Goal: Transaction & Acquisition: Purchase product/service

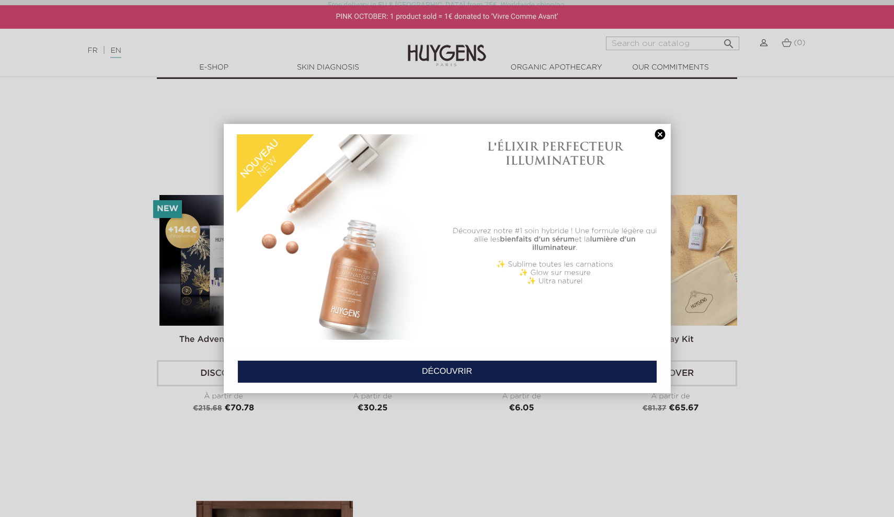
scroll to position [2360, 0]
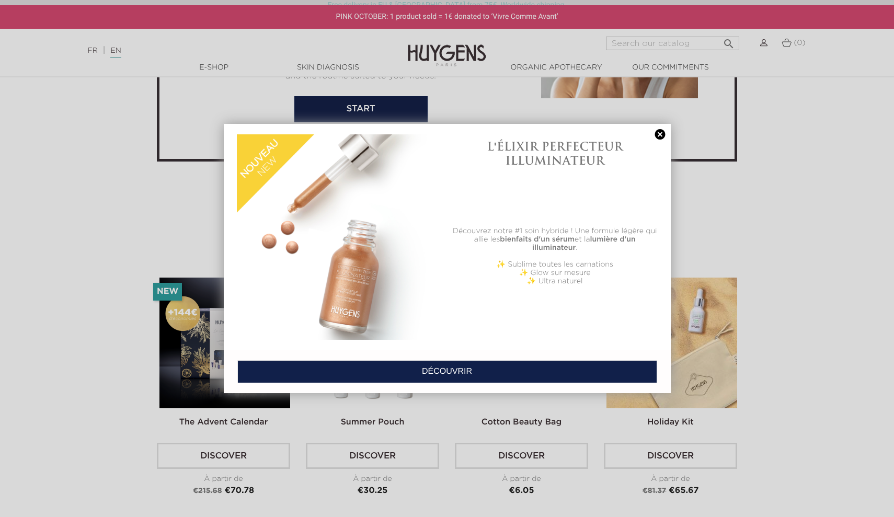
click at [660, 134] on link at bounding box center [660, 134] width 15 height 11
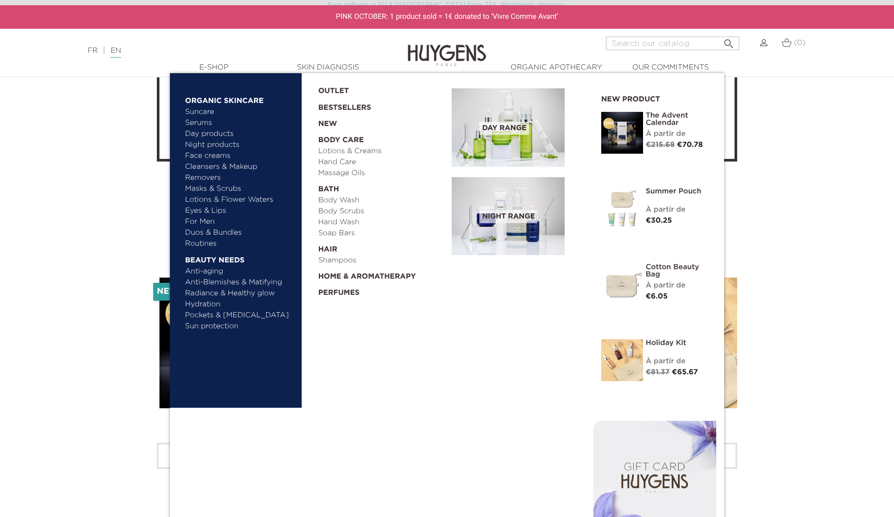
click at [213, 66] on link "  E-Shop" at bounding box center [214, 67] width 105 height 11
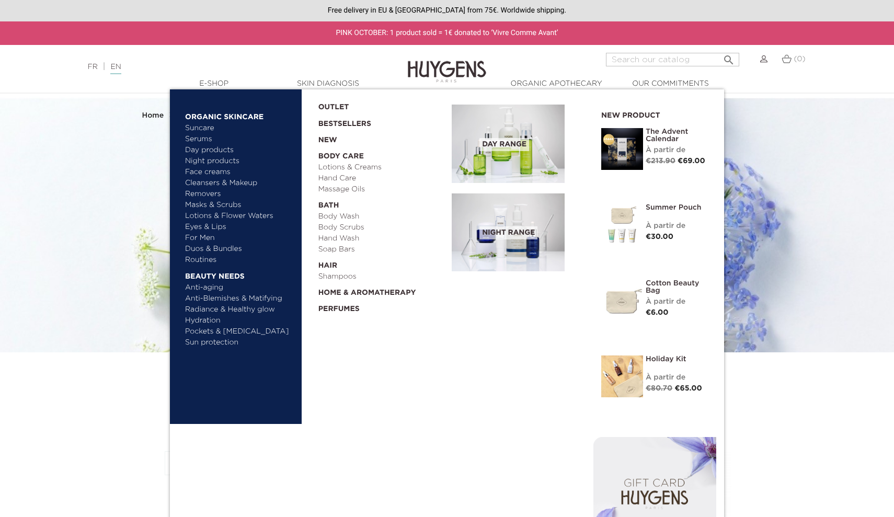
click at [339, 122] on link "Bestsellers" at bounding box center [376, 121] width 117 height 17
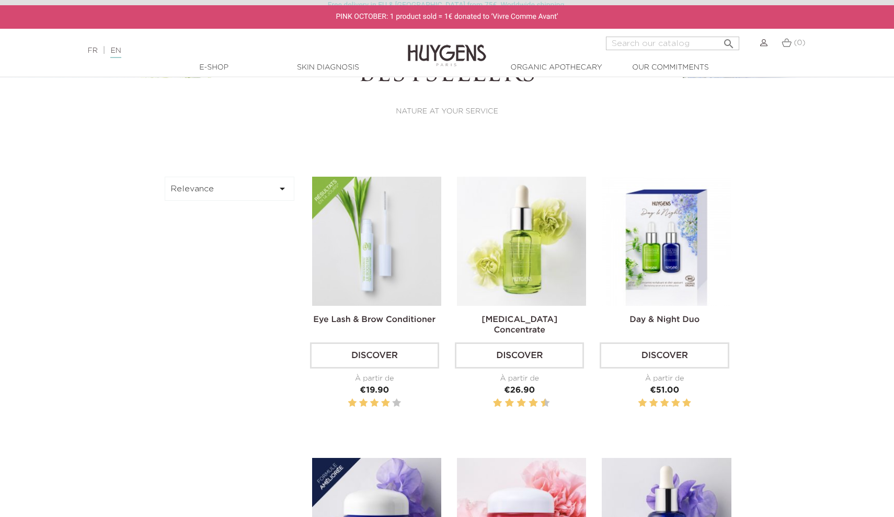
scroll to position [251, 0]
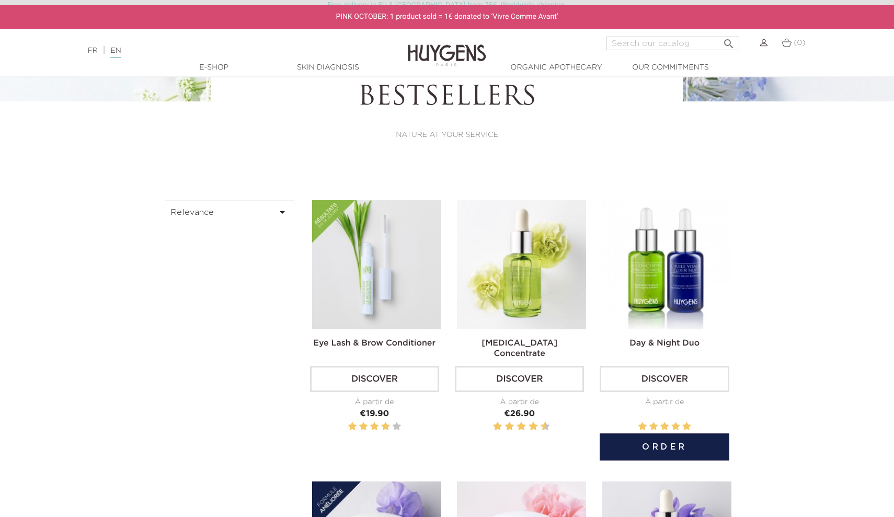
click at [658, 347] on link "Day & Night Duo" at bounding box center [665, 343] width 70 height 8
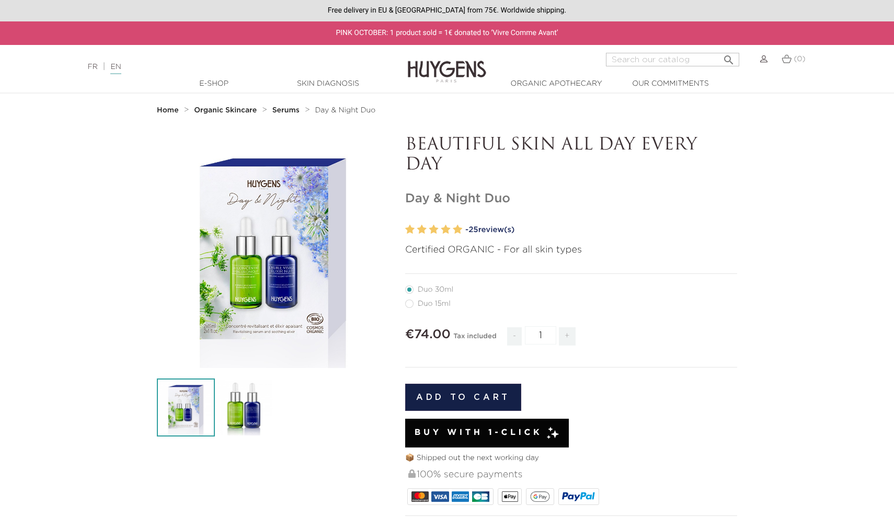
click at [312, 298] on div "" at bounding box center [273, 251] width 233 height 233
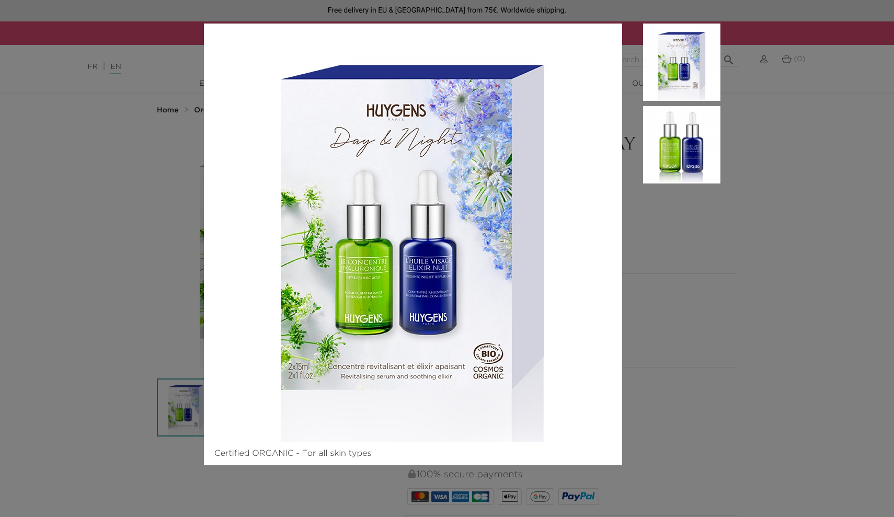
click at [689, 132] on img at bounding box center [681, 144] width 77 height 77
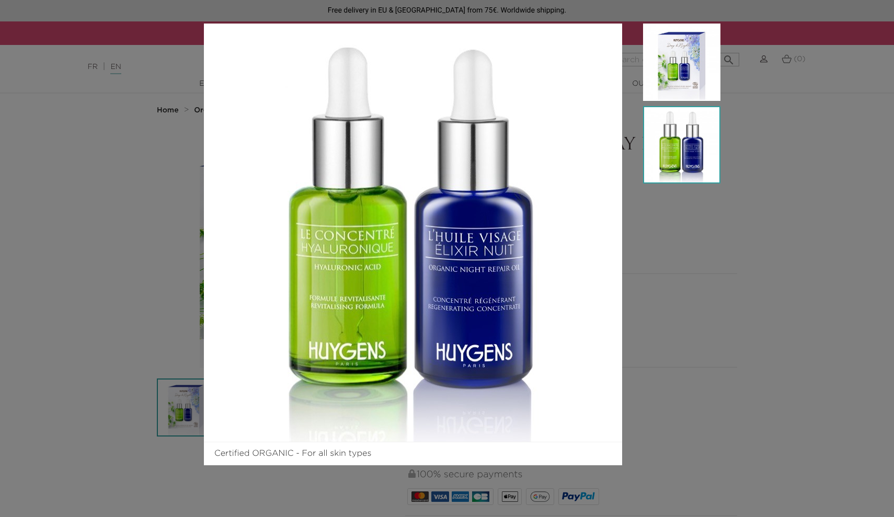
click at [674, 70] on img at bounding box center [681, 62] width 77 height 77
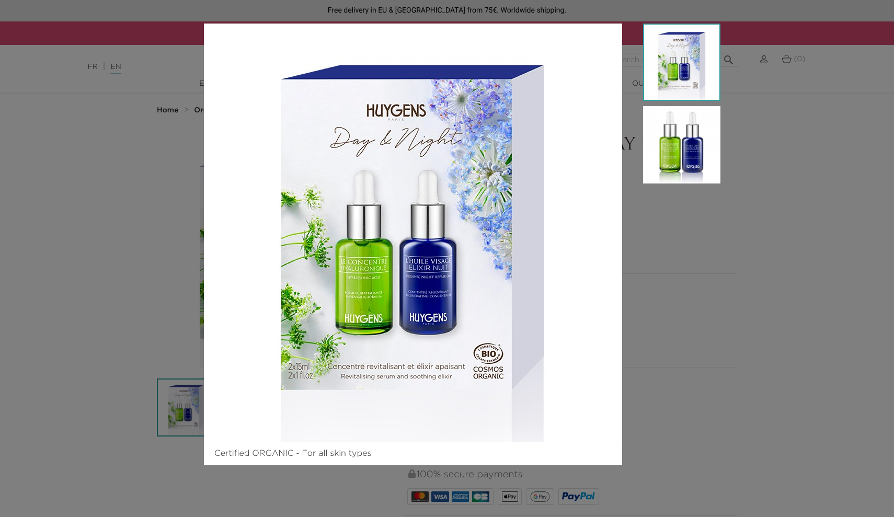
click at [668, 342] on aside at bounding box center [671, 245] width 98 height 442
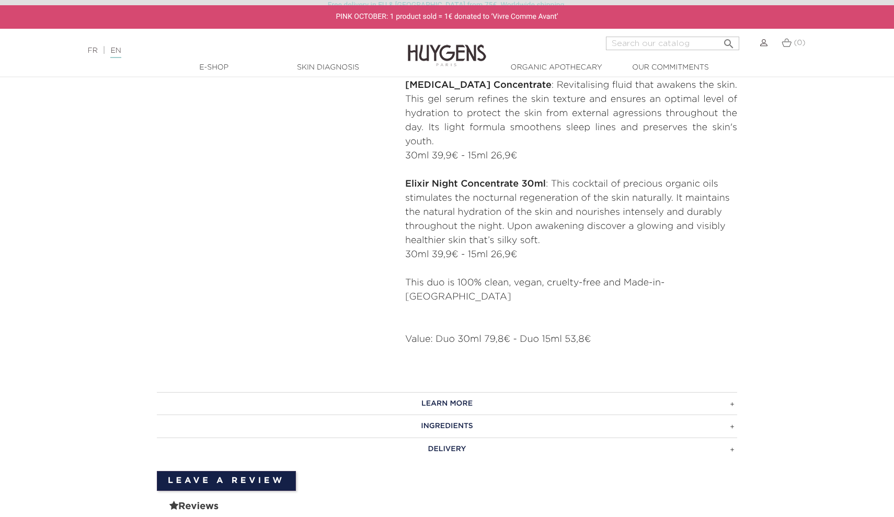
scroll to position [662, 0]
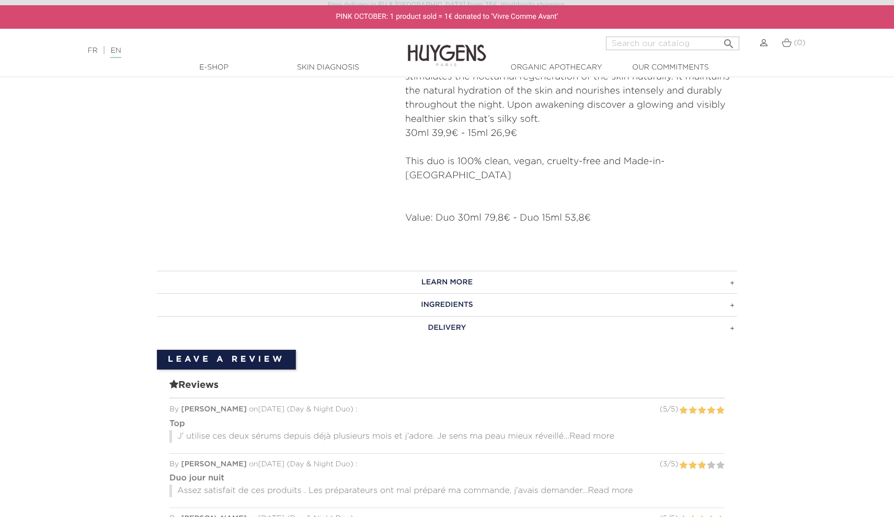
click at [584, 293] on h3 "INGREDIENTS" at bounding box center [447, 304] width 581 height 23
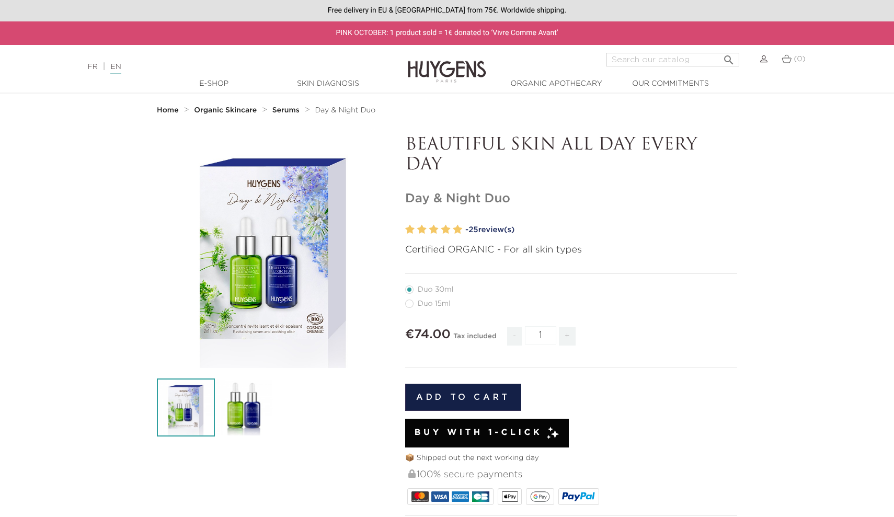
scroll to position [0, 0]
